Goal: Task Accomplishment & Management: Use online tool/utility

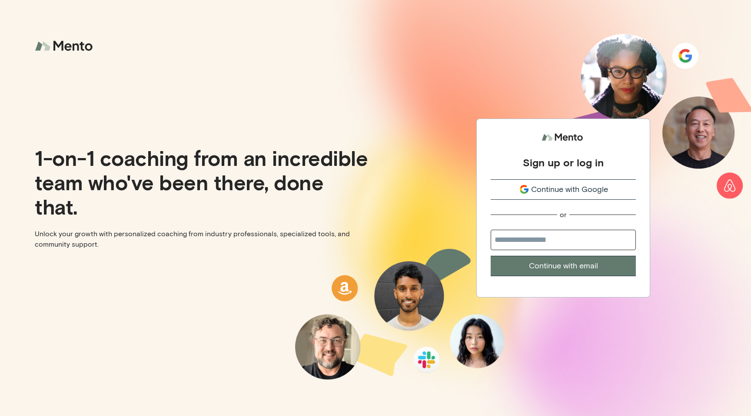
click at [594, 184] on span "Continue with Google" at bounding box center [569, 190] width 77 height 12
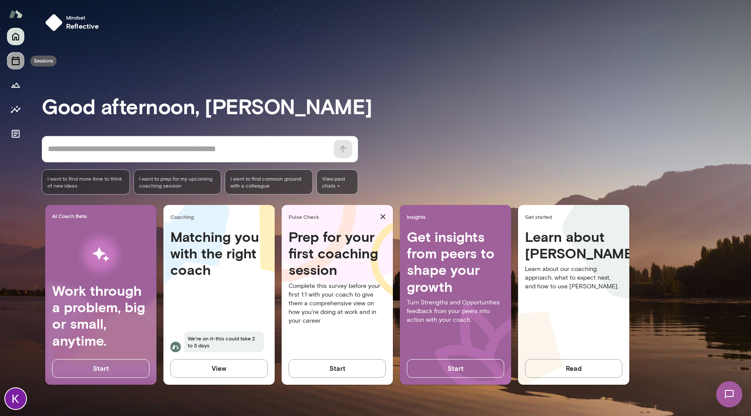
click at [19, 57] on icon "Sessions" at bounding box center [15, 61] width 10 height 10
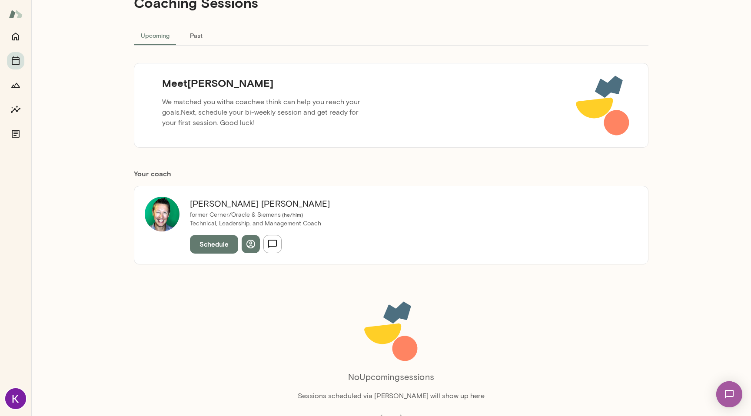
scroll to position [43, 0]
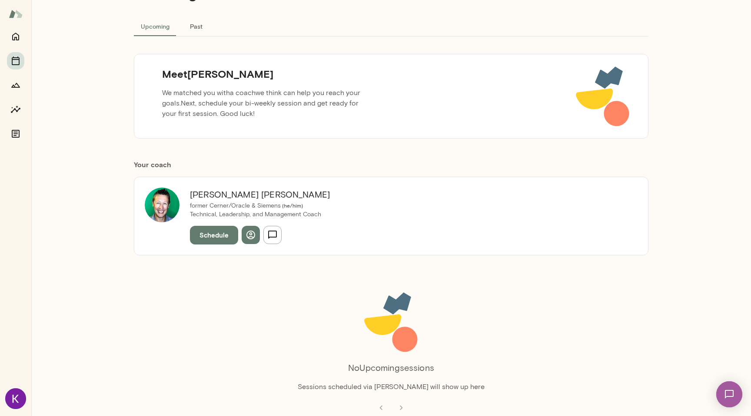
click at [218, 236] on button "Schedule" at bounding box center [214, 235] width 48 height 18
